Goal: Navigation & Orientation: Find specific page/section

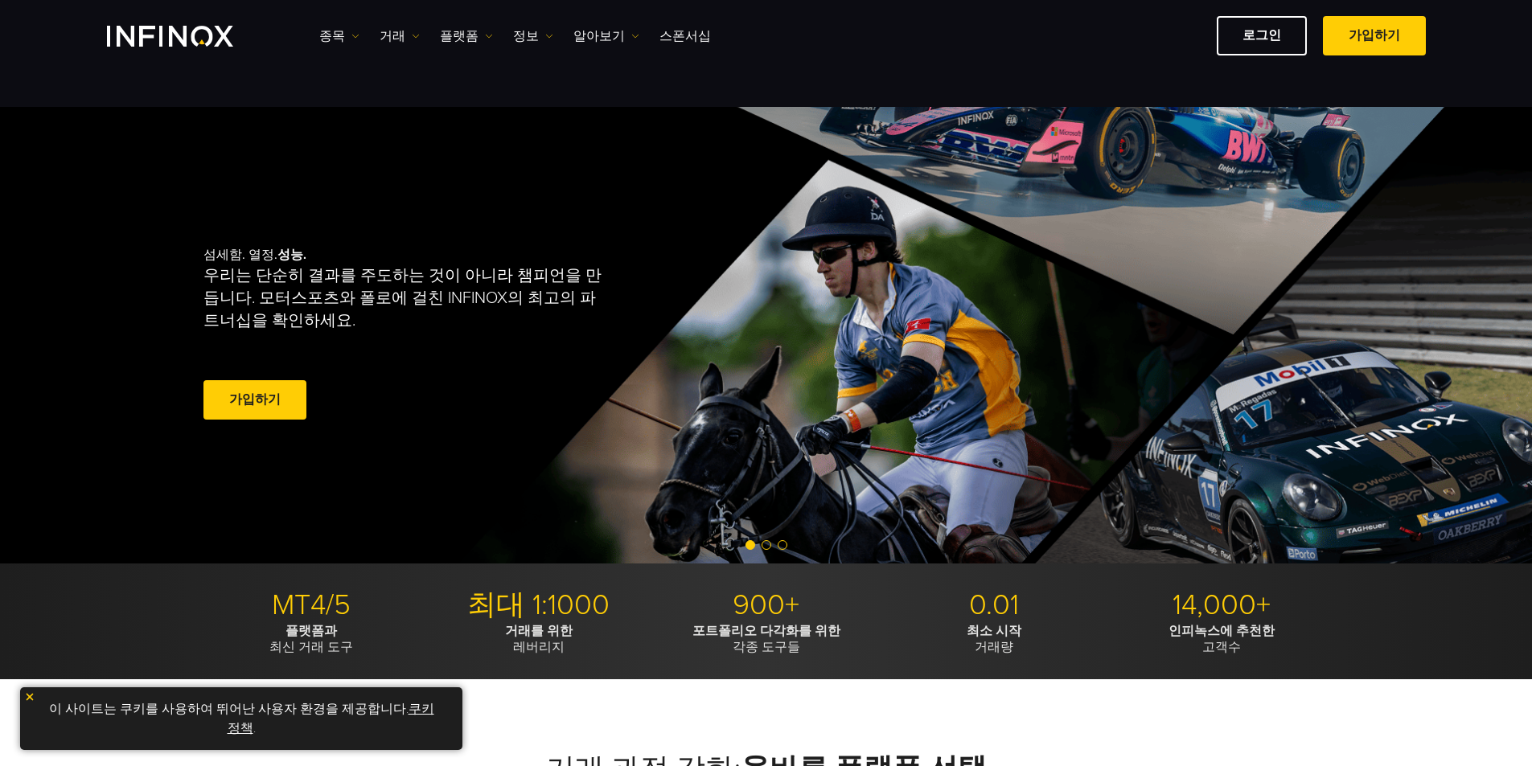
click at [408, 707] on link "쿠키 정책" at bounding box center [331, 718] width 207 height 35
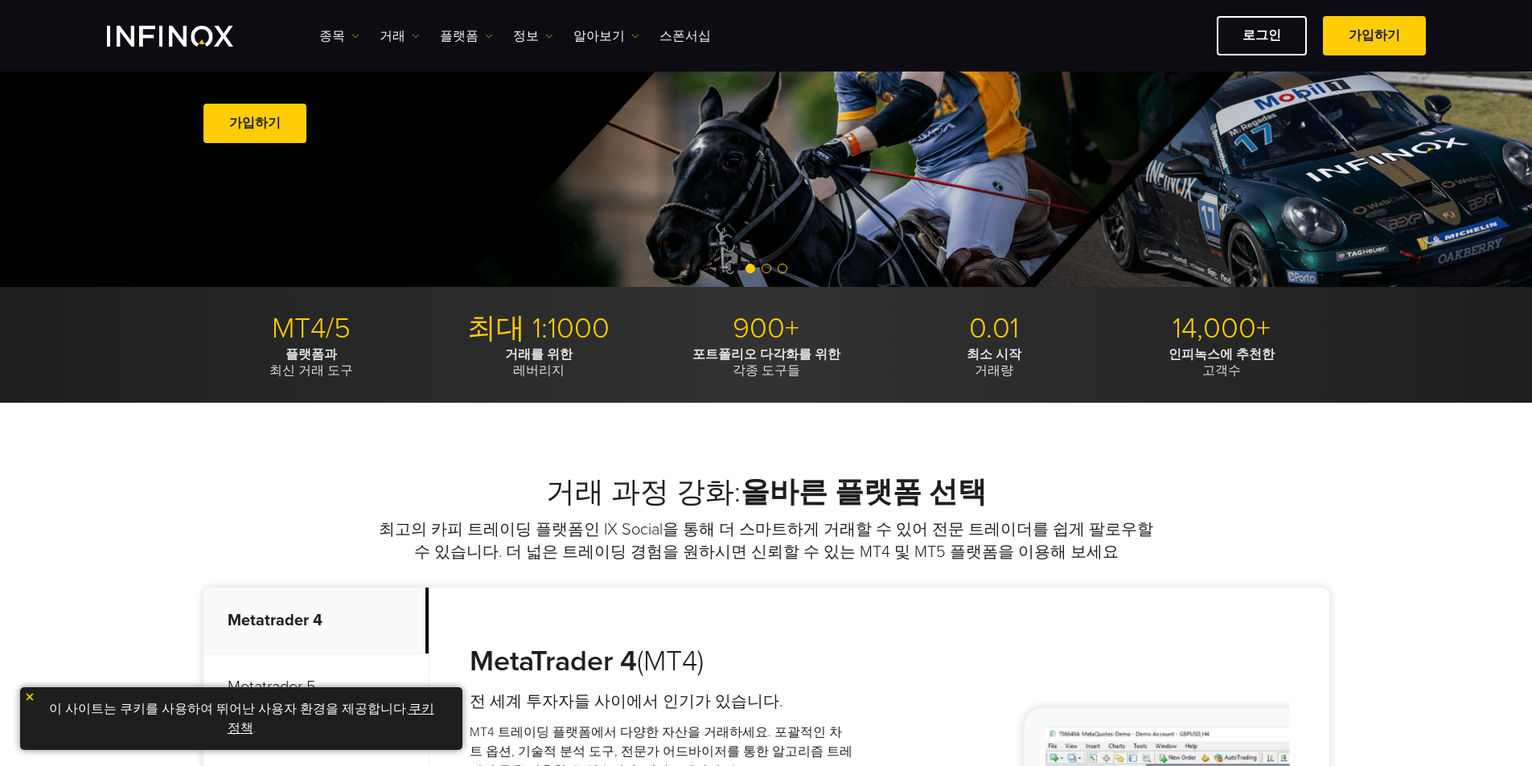
click at [412, 708] on link "쿠키 정책" at bounding box center [331, 718] width 207 height 35
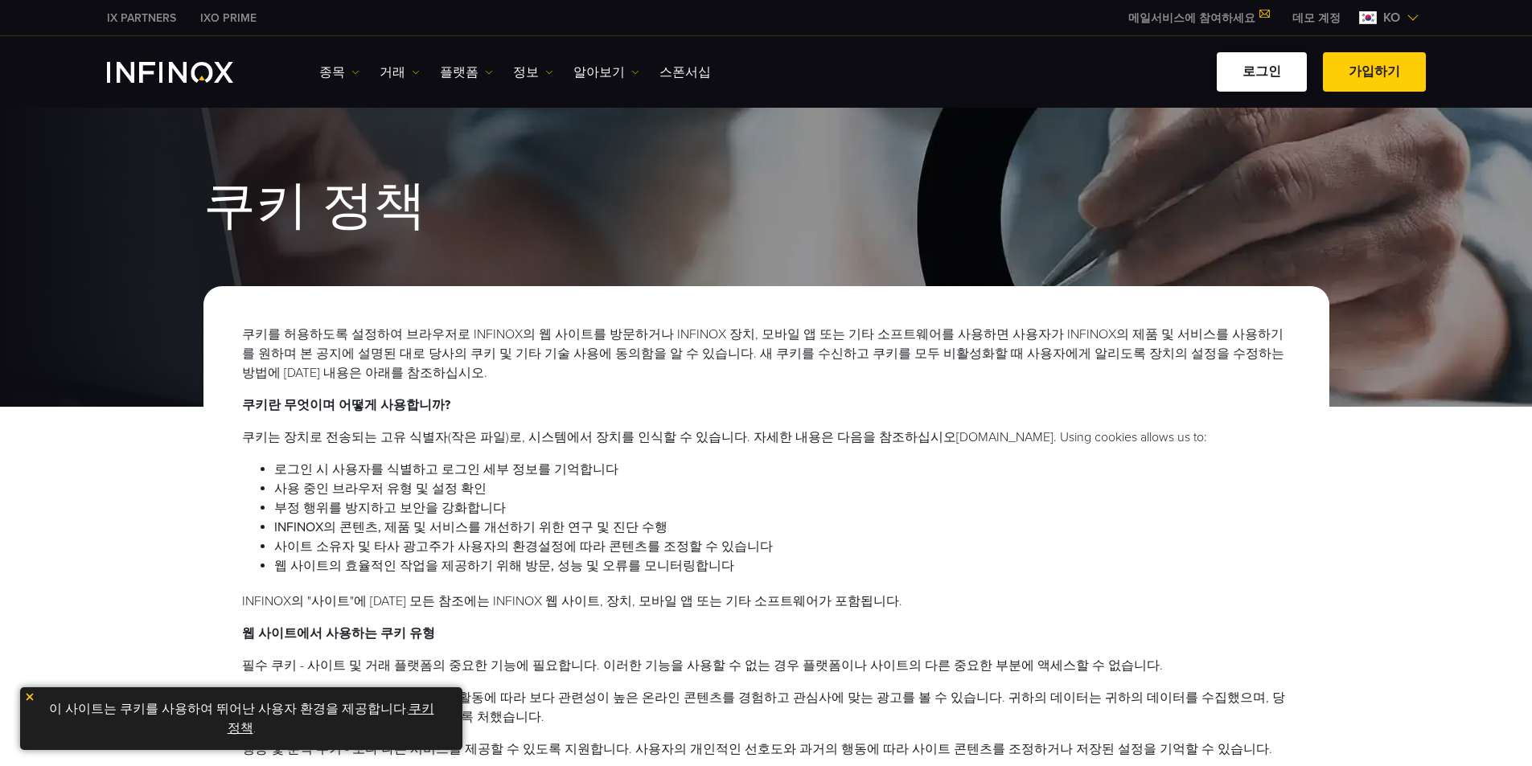
click at [1276, 69] on link "로그인" at bounding box center [1261, 71] width 90 height 39
